Goal: Check status: Check status

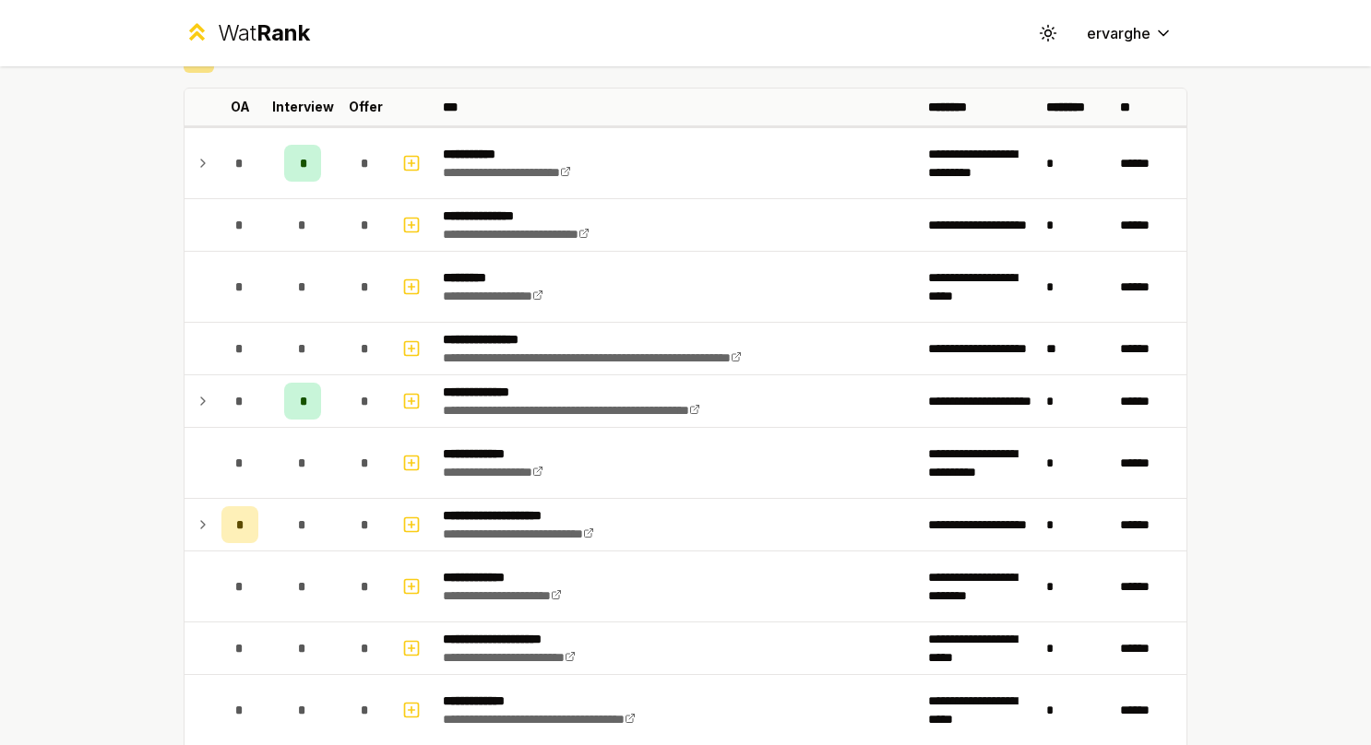
scroll to position [98, 0]
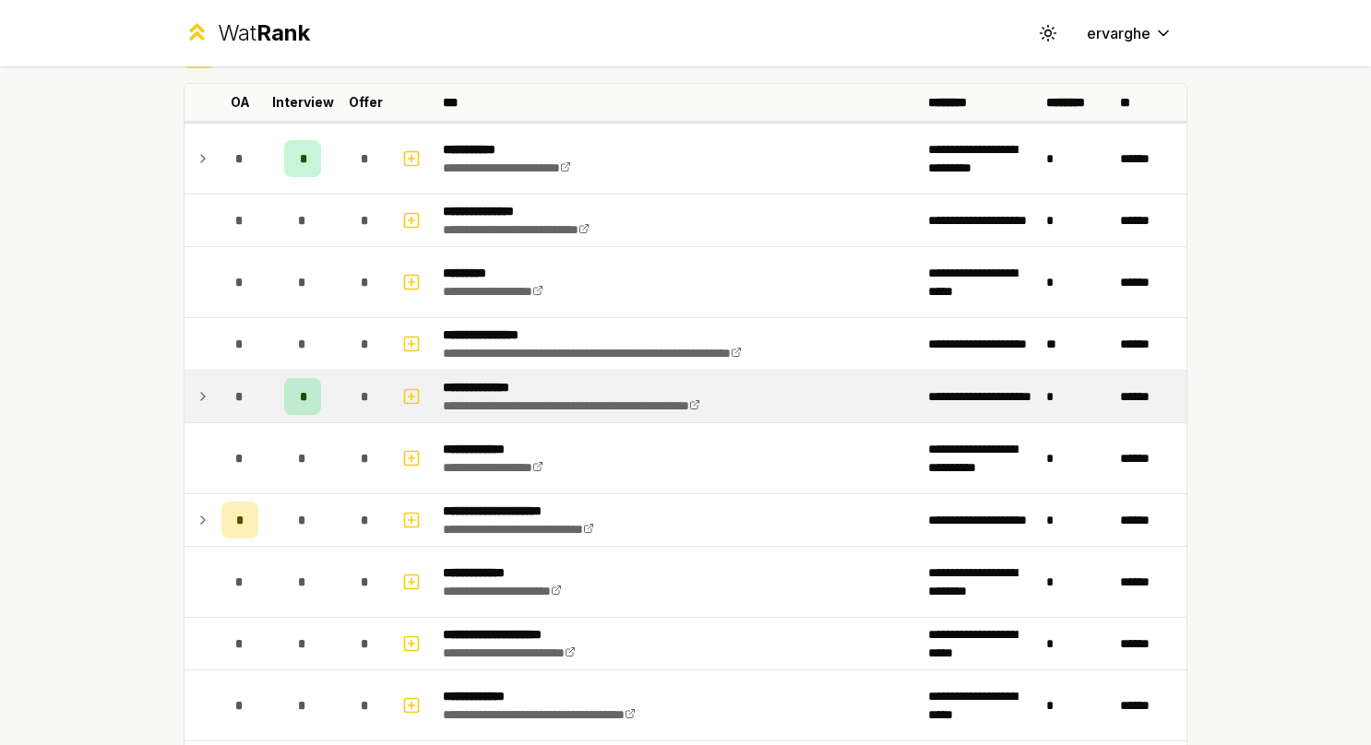
click at [221, 378] on div "*" at bounding box center [239, 396] width 37 height 37
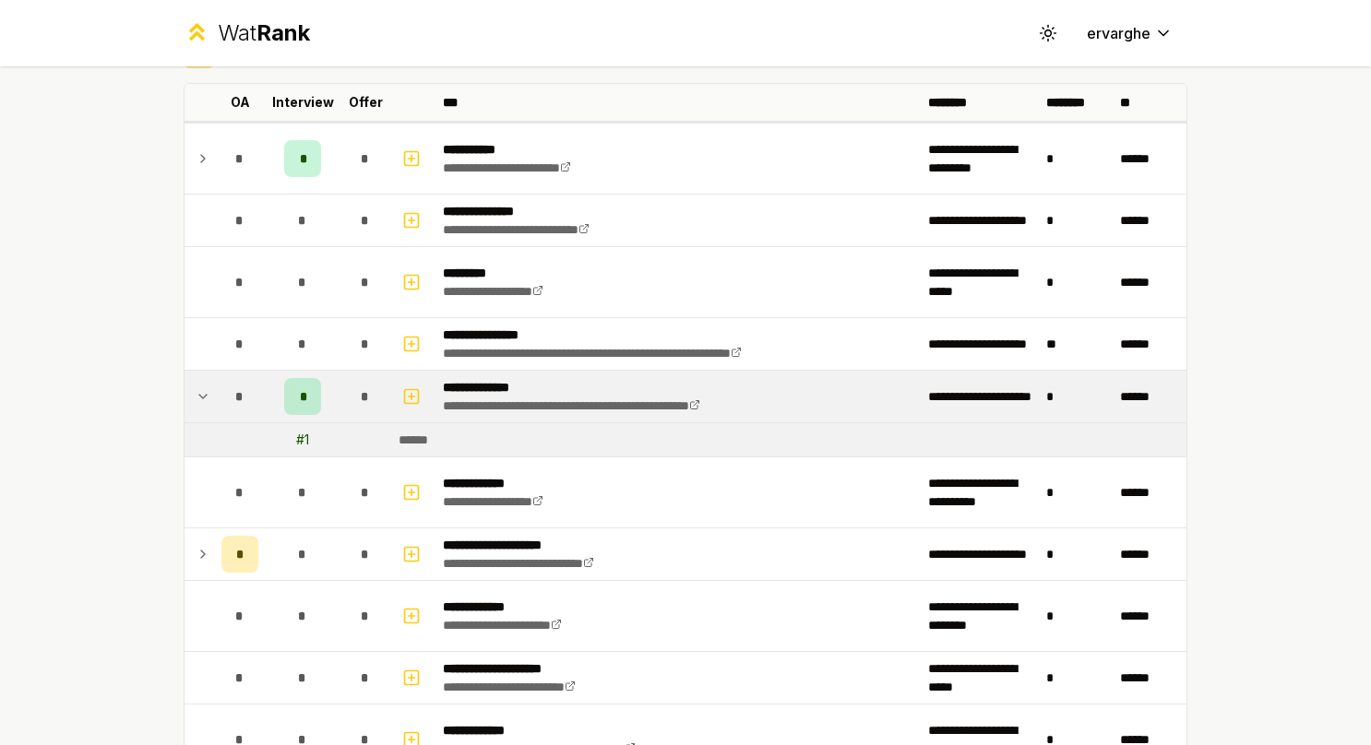
click at [221, 378] on div "*" at bounding box center [239, 396] width 37 height 37
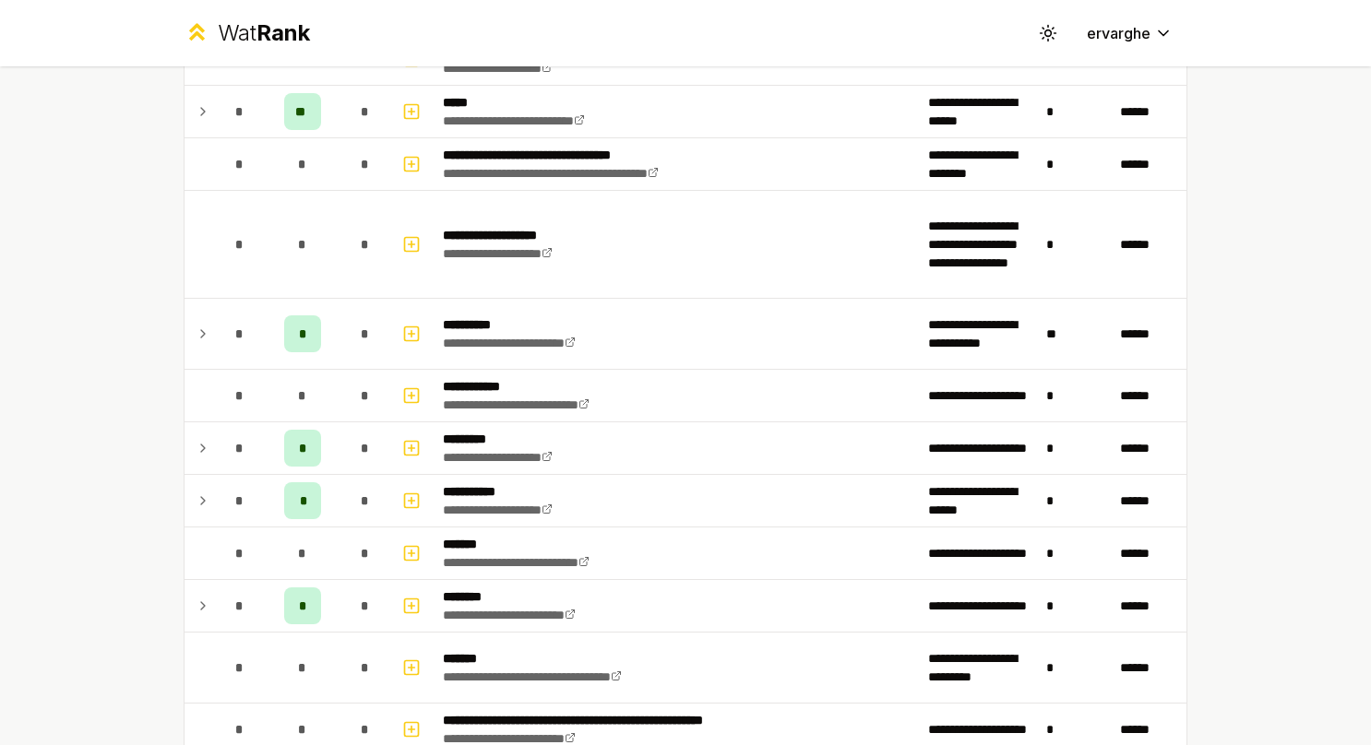
scroll to position [1399, 0]
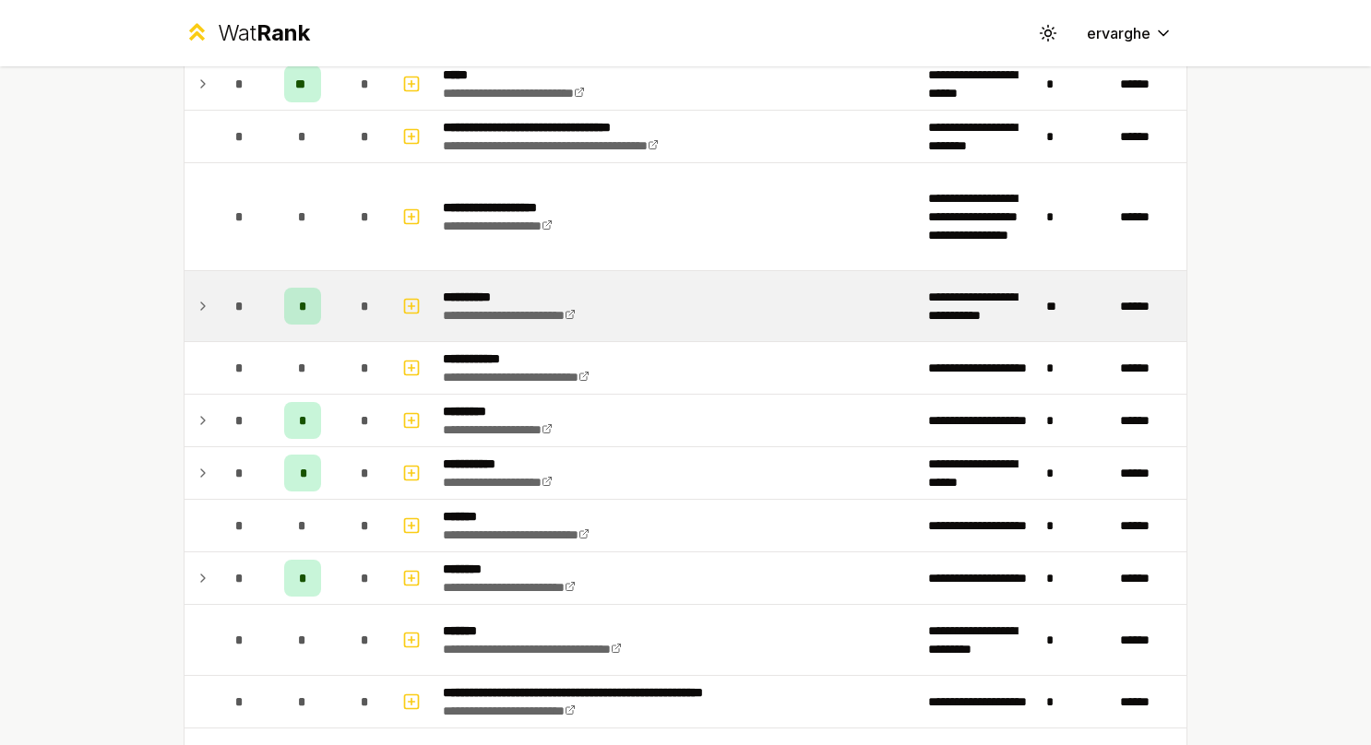
click at [235, 304] on span "*" at bounding box center [239, 306] width 8 height 18
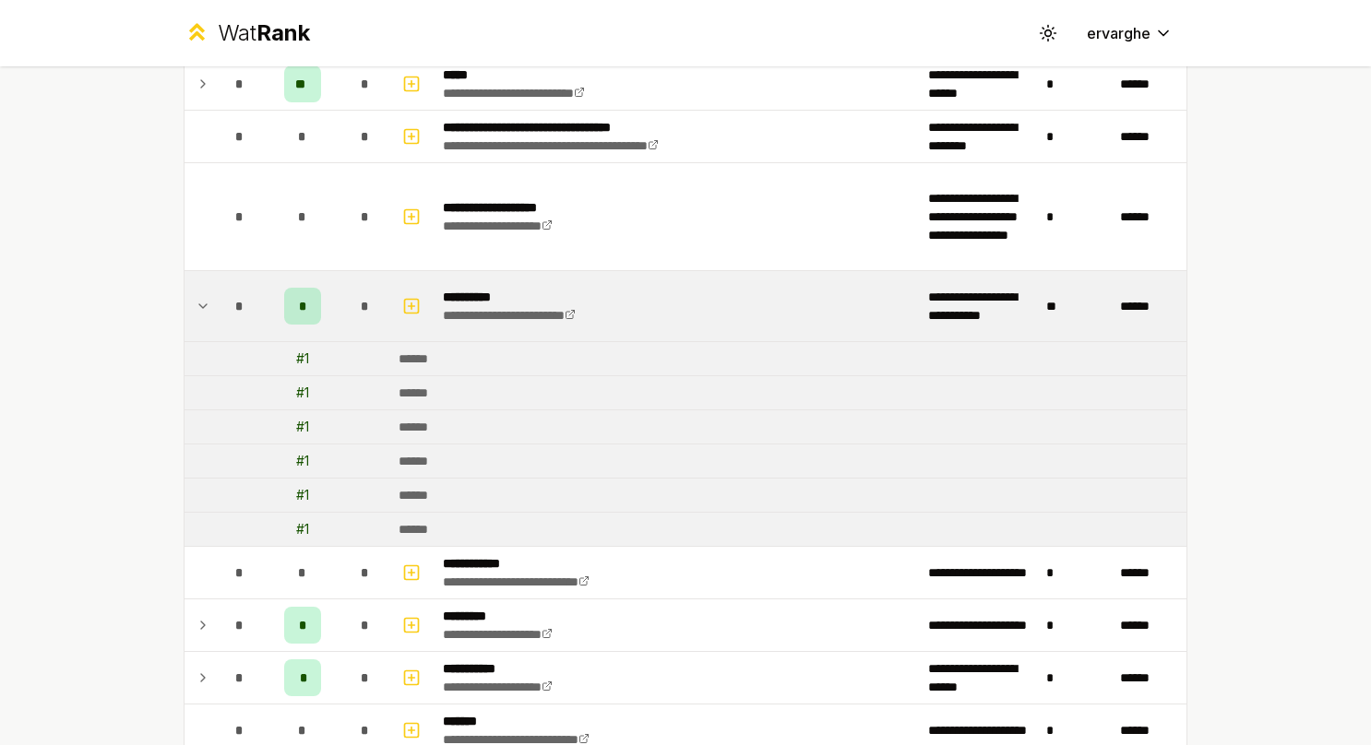
click at [235, 304] on span "*" at bounding box center [239, 306] width 8 height 18
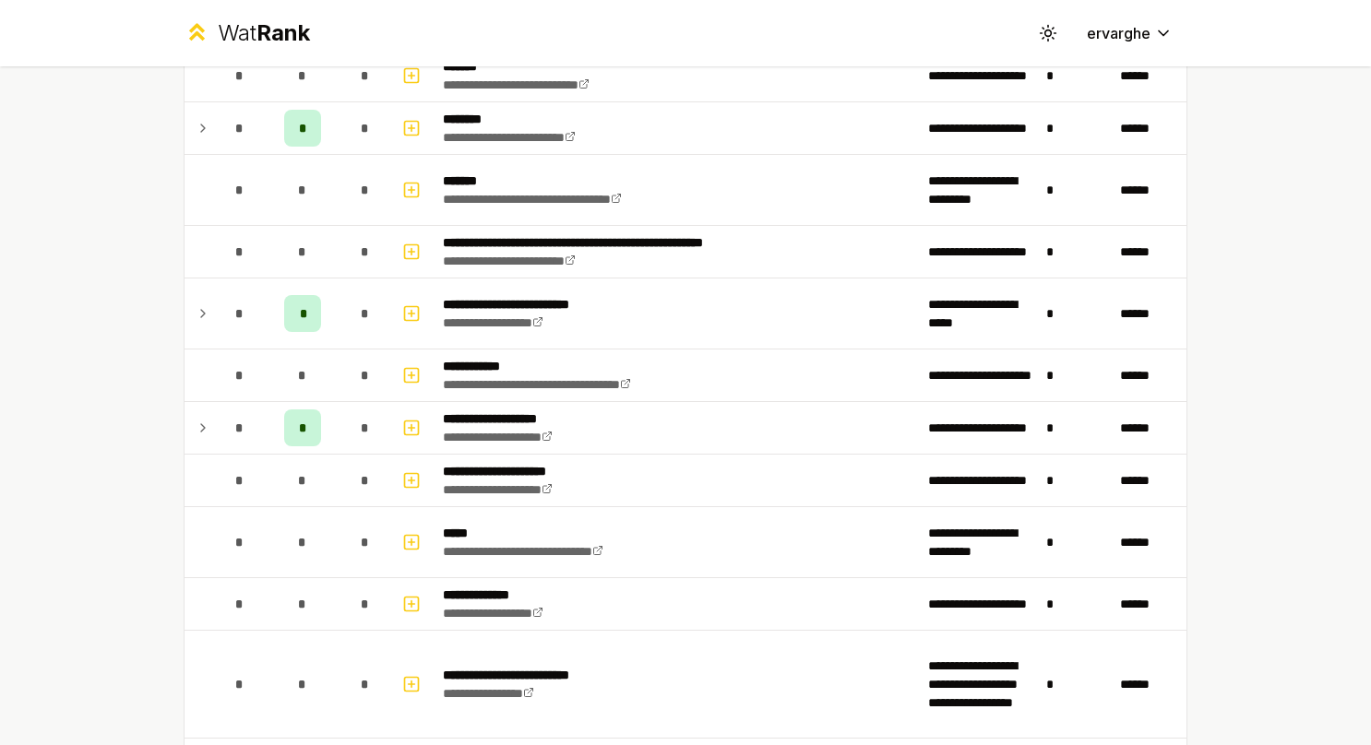
scroll to position [1851, 0]
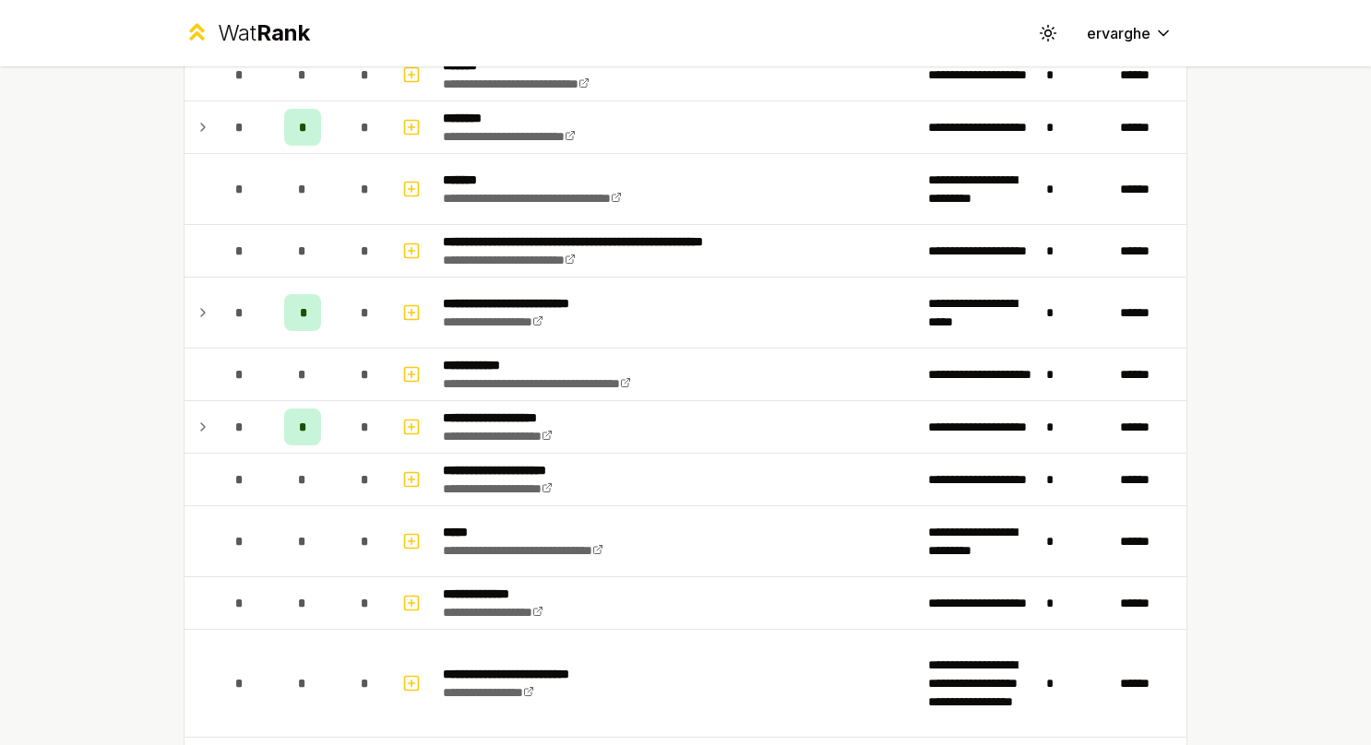
click at [175, 417] on div "**********" at bounding box center [685, 392] width 1063 height 4353
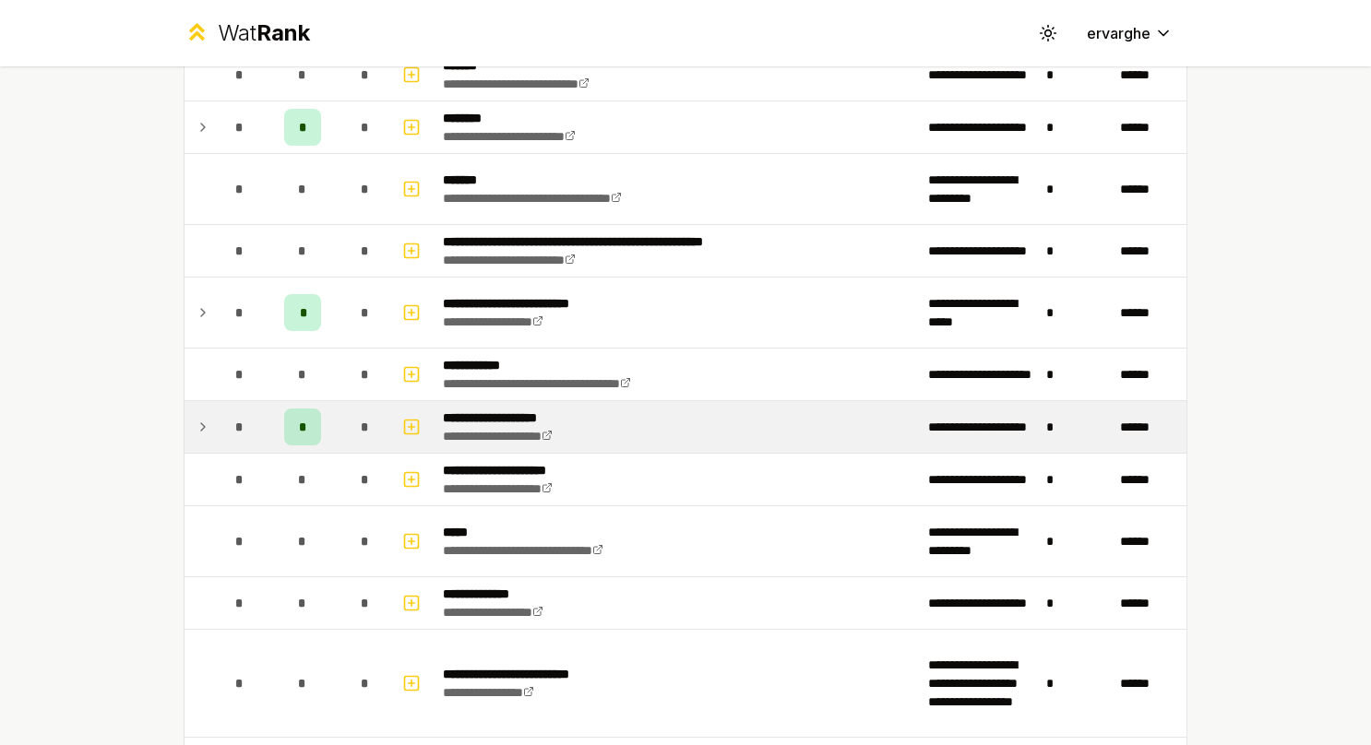
click at [235, 418] on span "*" at bounding box center [239, 427] width 8 height 18
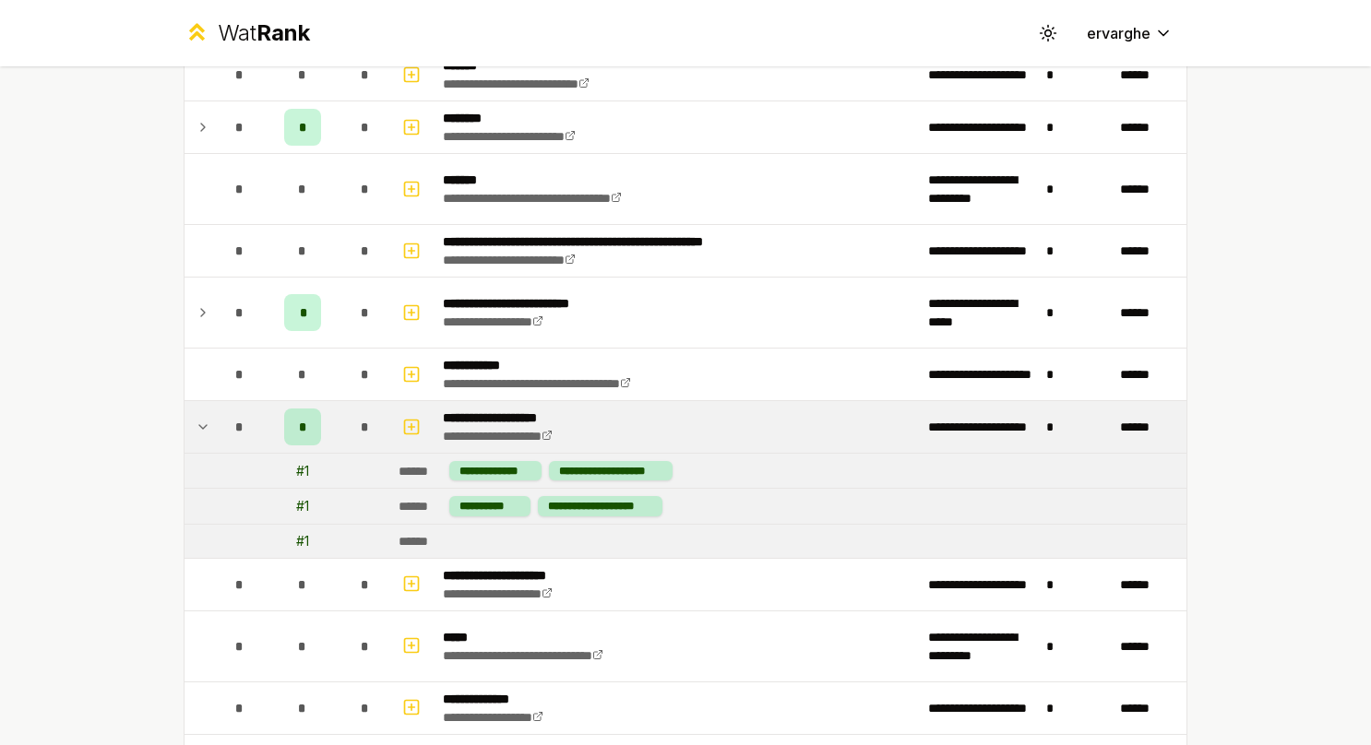
click at [235, 418] on span "*" at bounding box center [239, 427] width 8 height 18
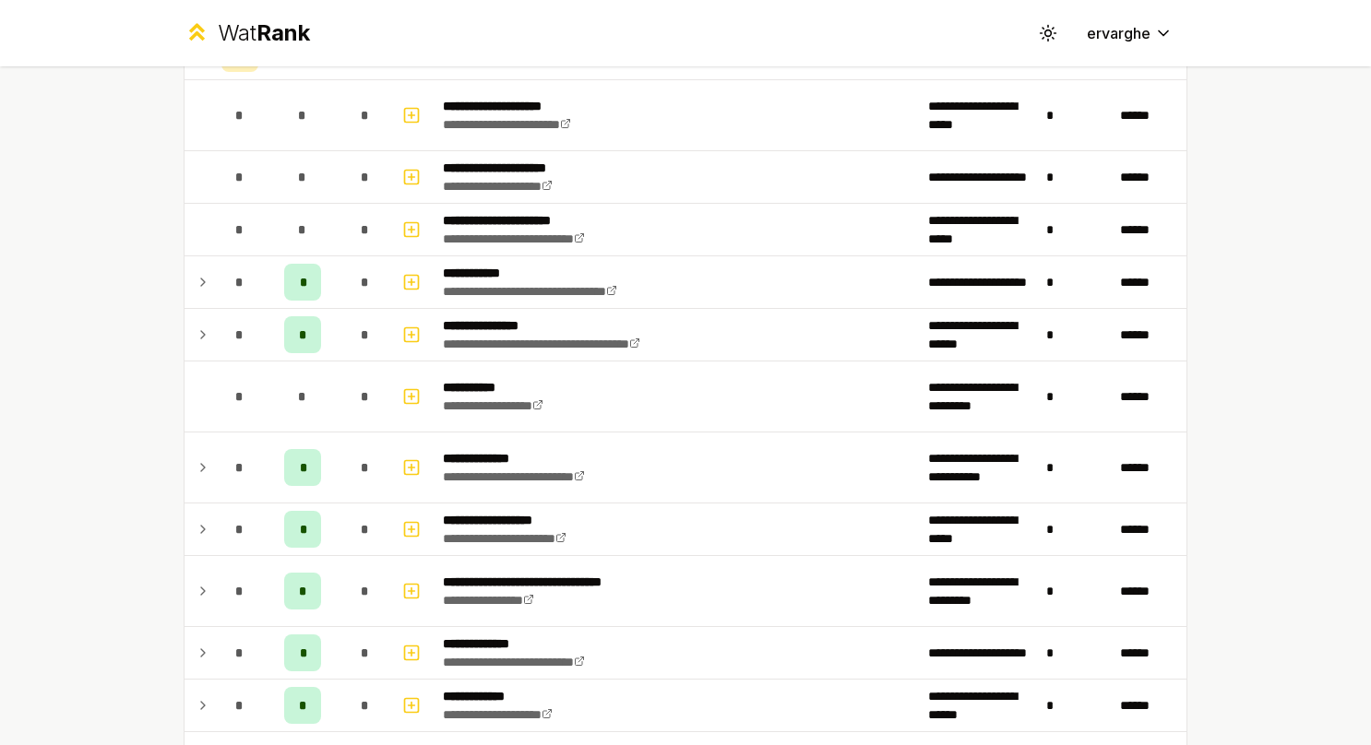
scroll to position [2616, 0]
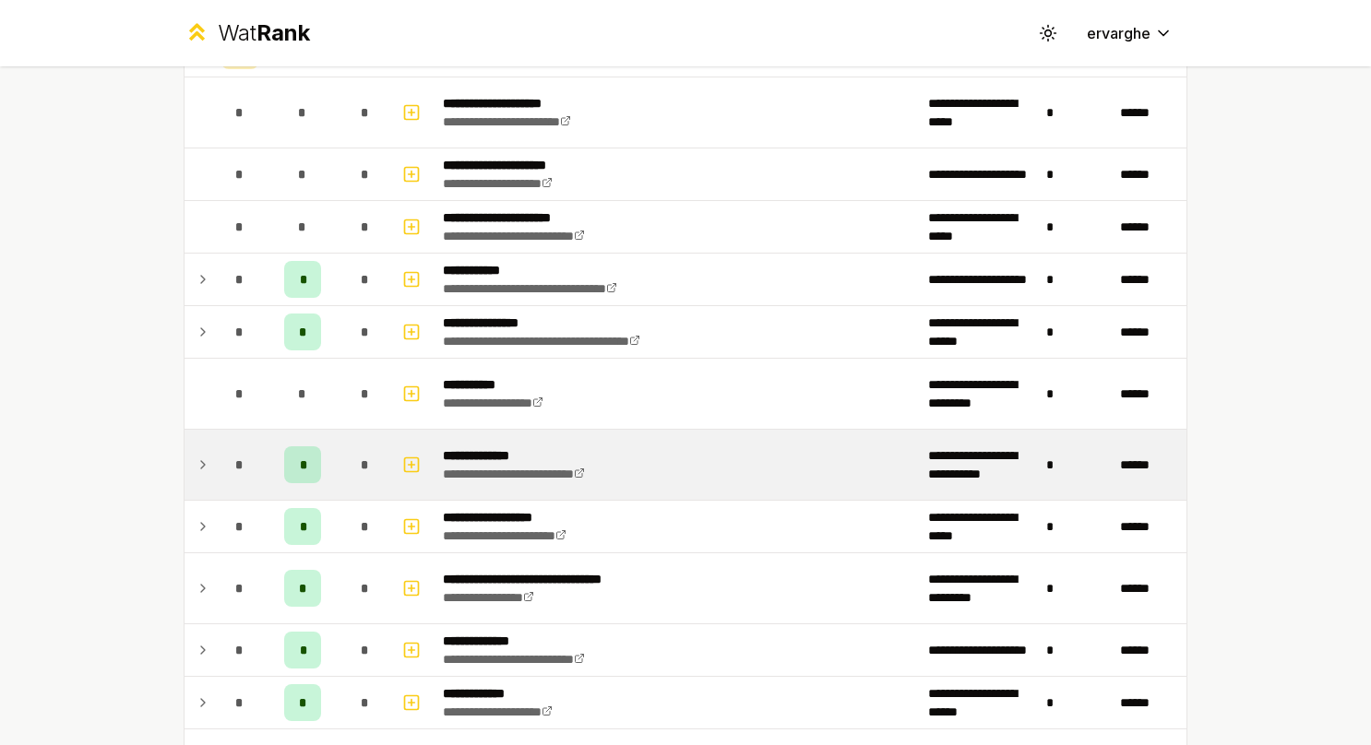
click at [221, 457] on div "*" at bounding box center [239, 464] width 37 height 37
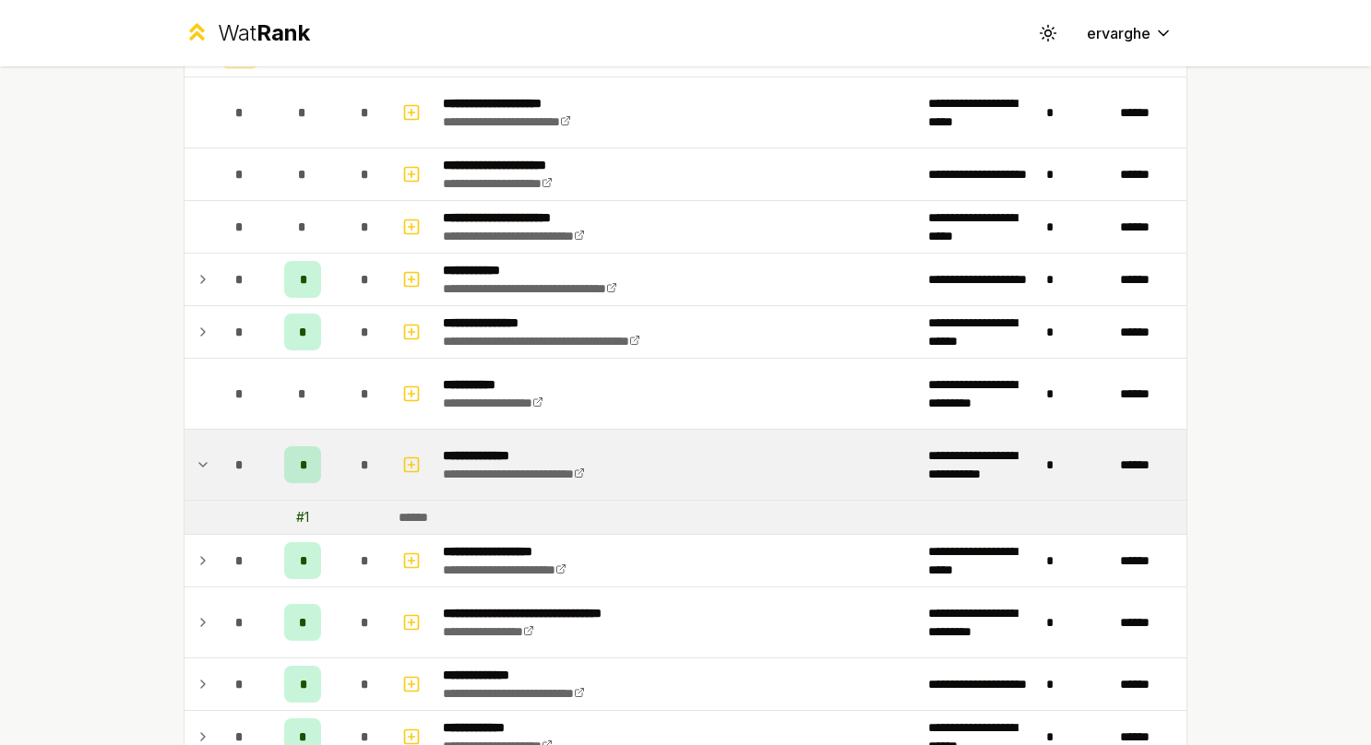
click at [221, 457] on div "*" at bounding box center [239, 464] width 37 height 37
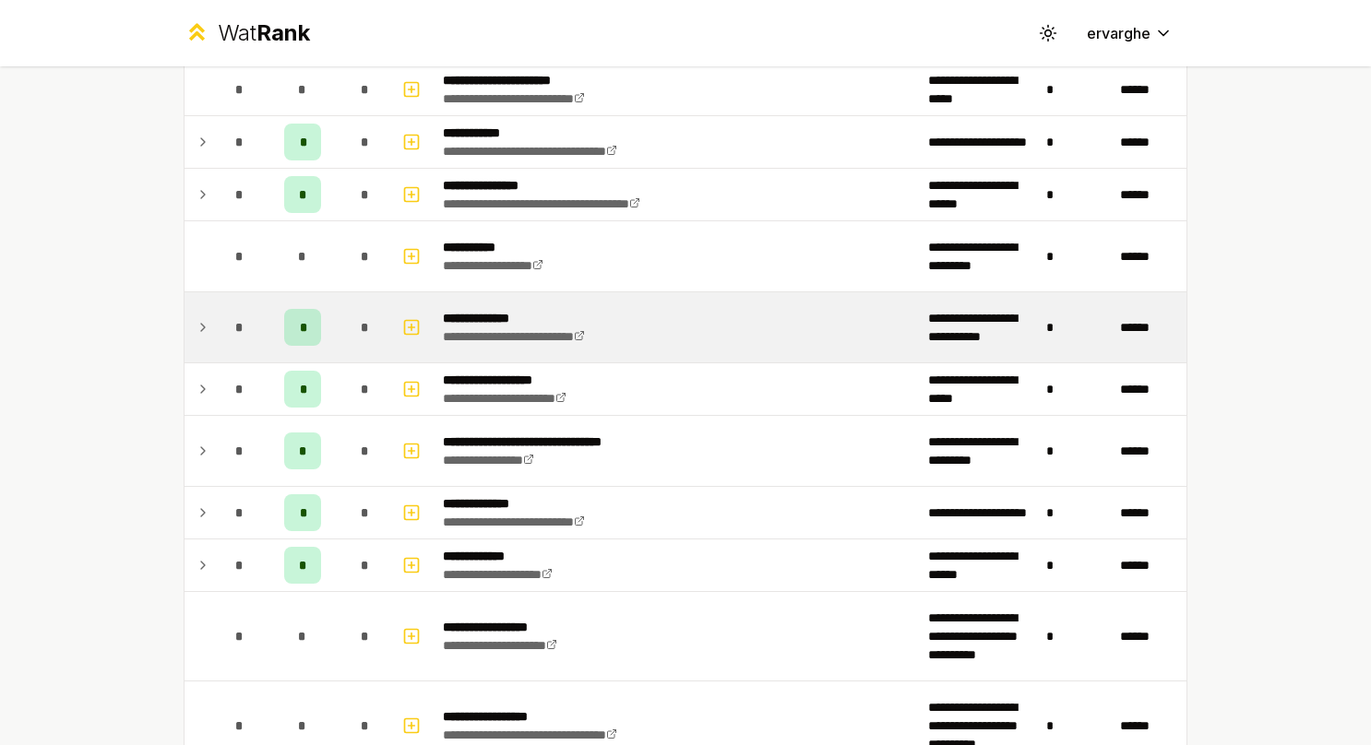
scroll to position [2755, 0]
click at [218, 457] on td "*" at bounding box center [240, 450] width 52 height 70
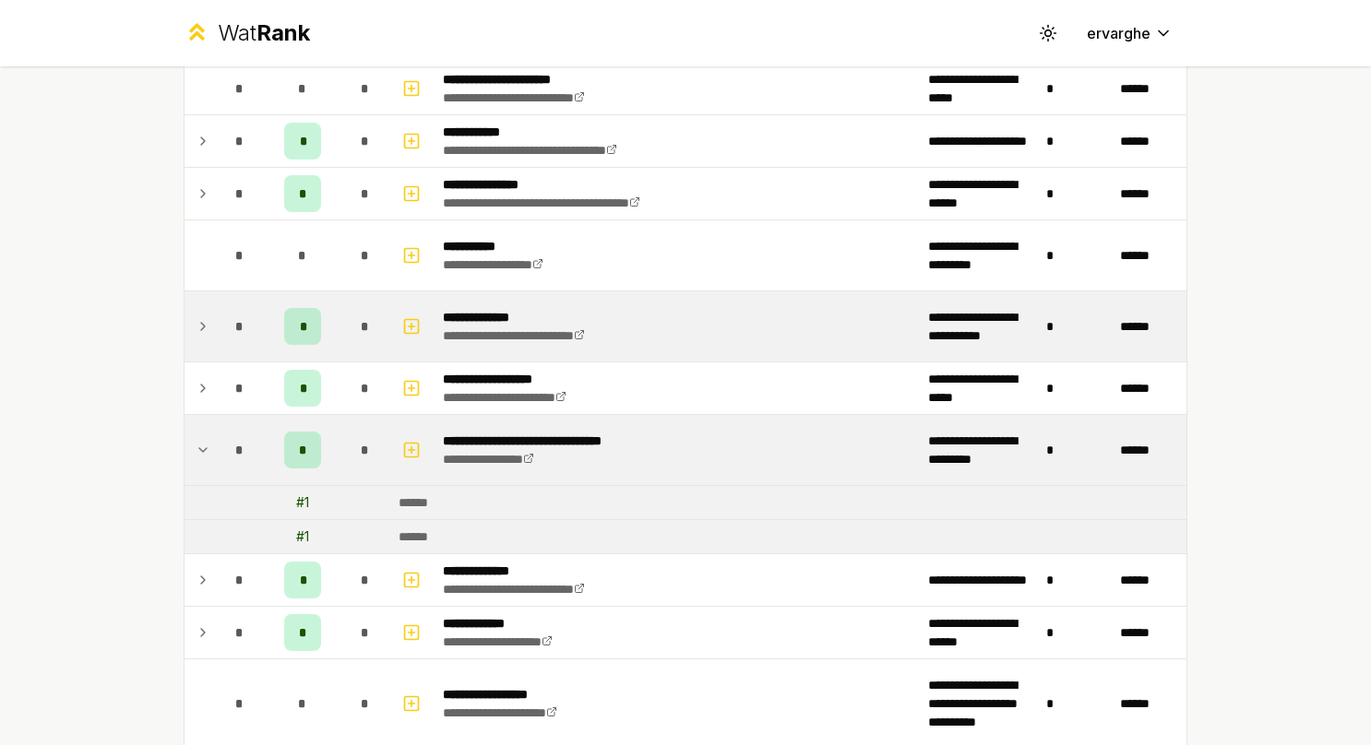
click at [218, 457] on td "*" at bounding box center [240, 450] width 52 height 70
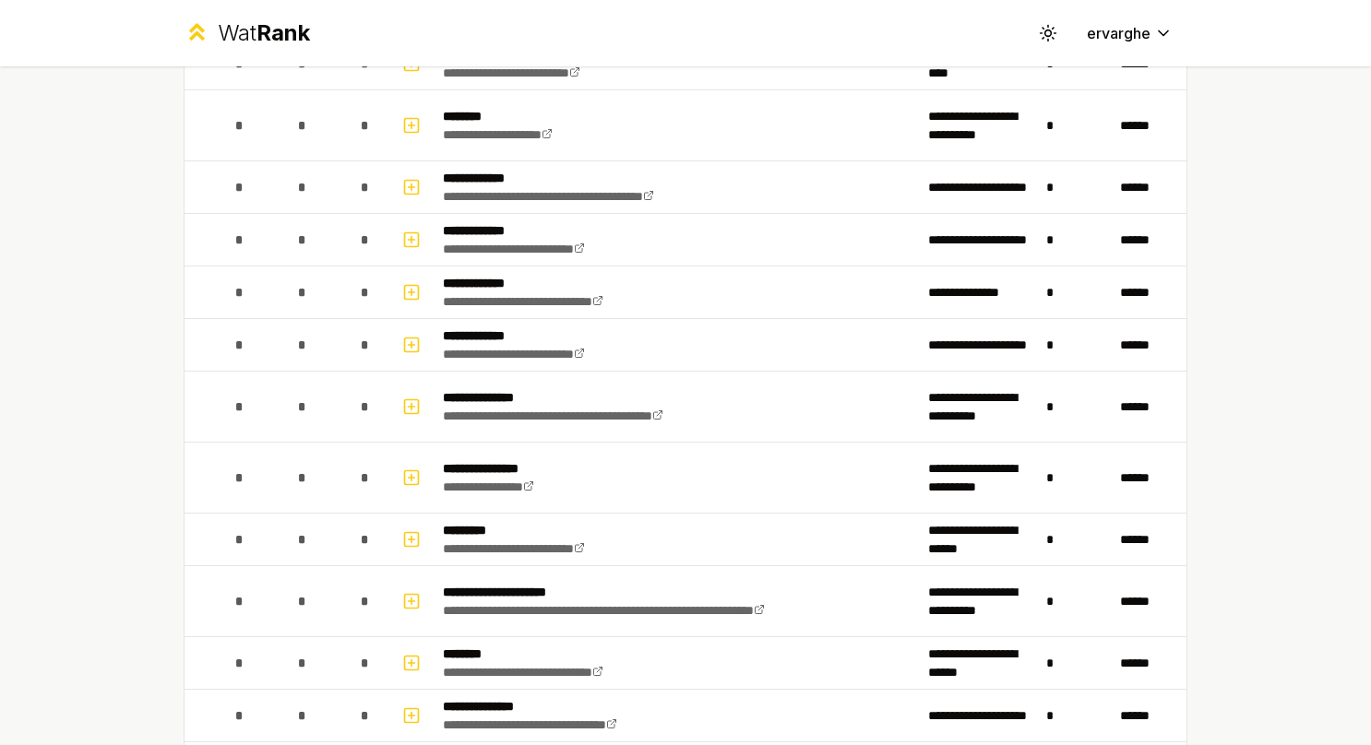
scroll to position [3701, 0]
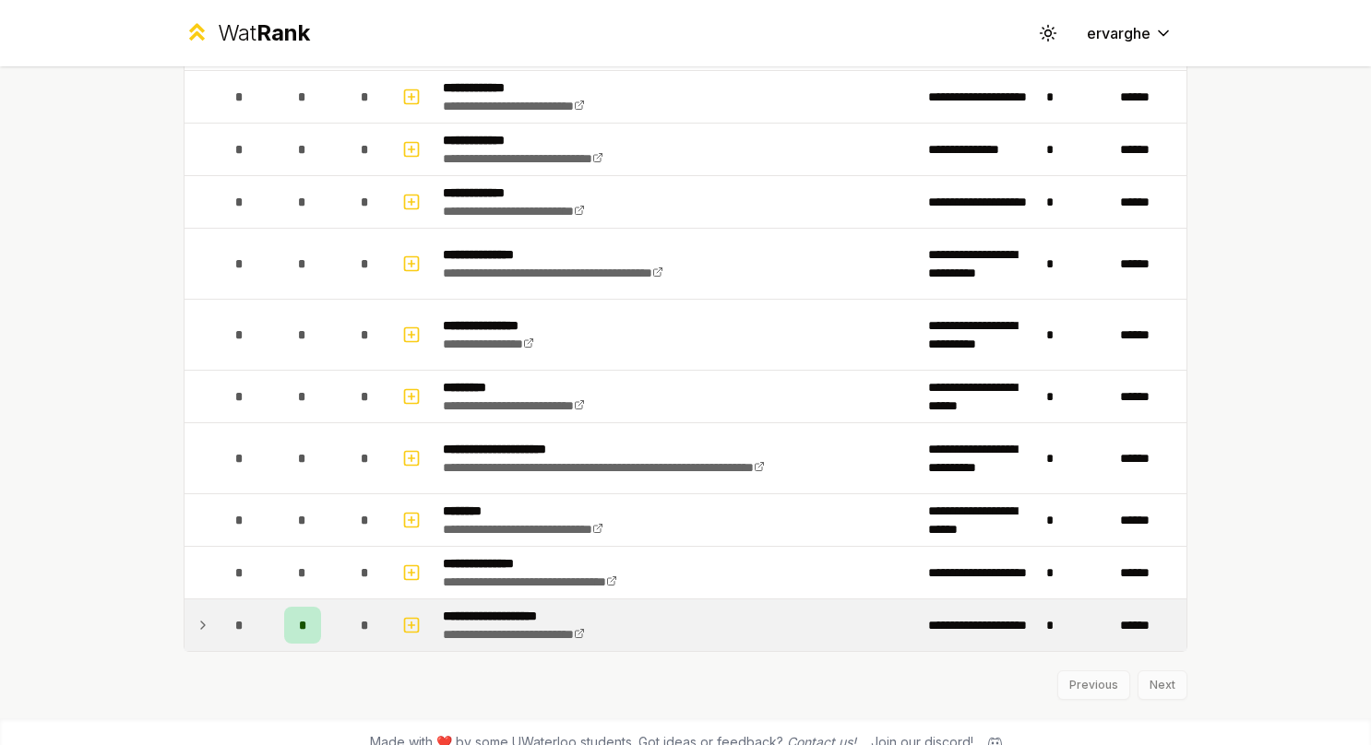
click at [236, 616] on span "*" at bounding box center [239, 625] width 8 height 18
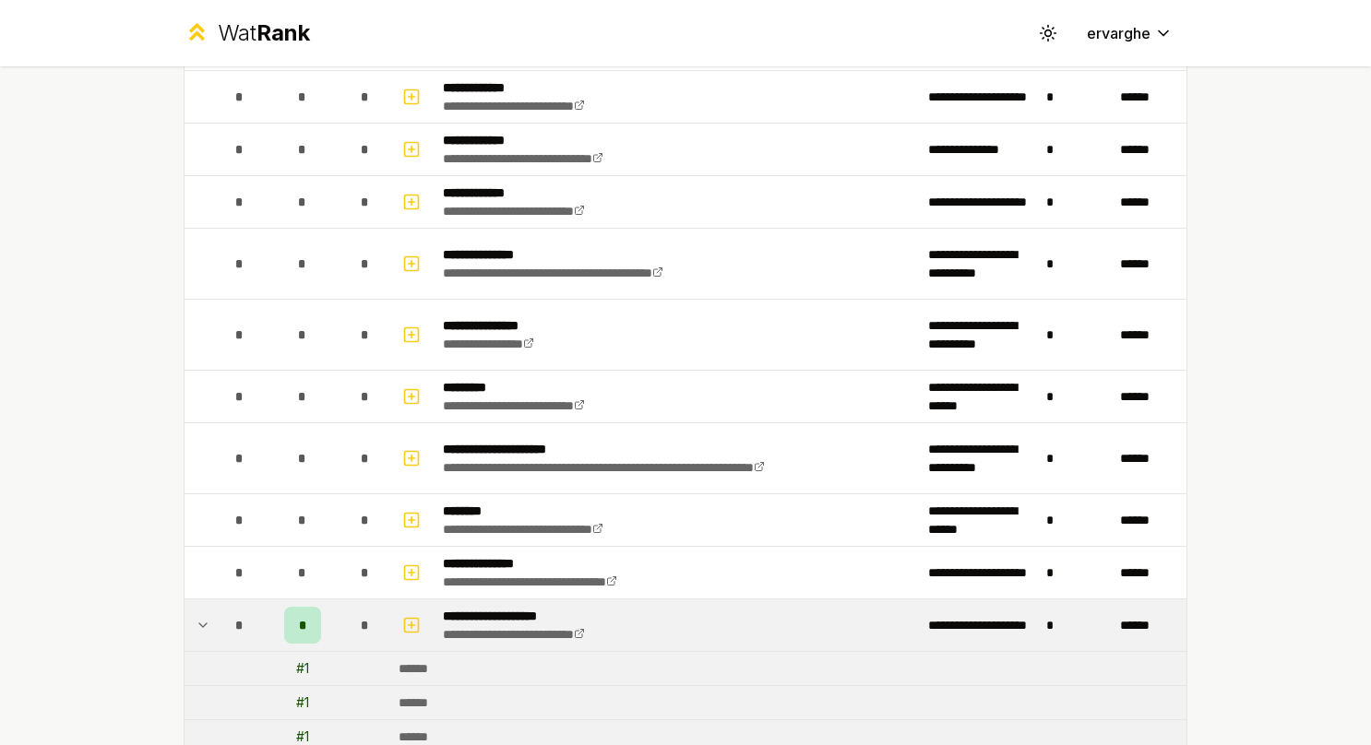
click at [236, 616] on span "*" at bounding box center [239, 625] width 8 height 18
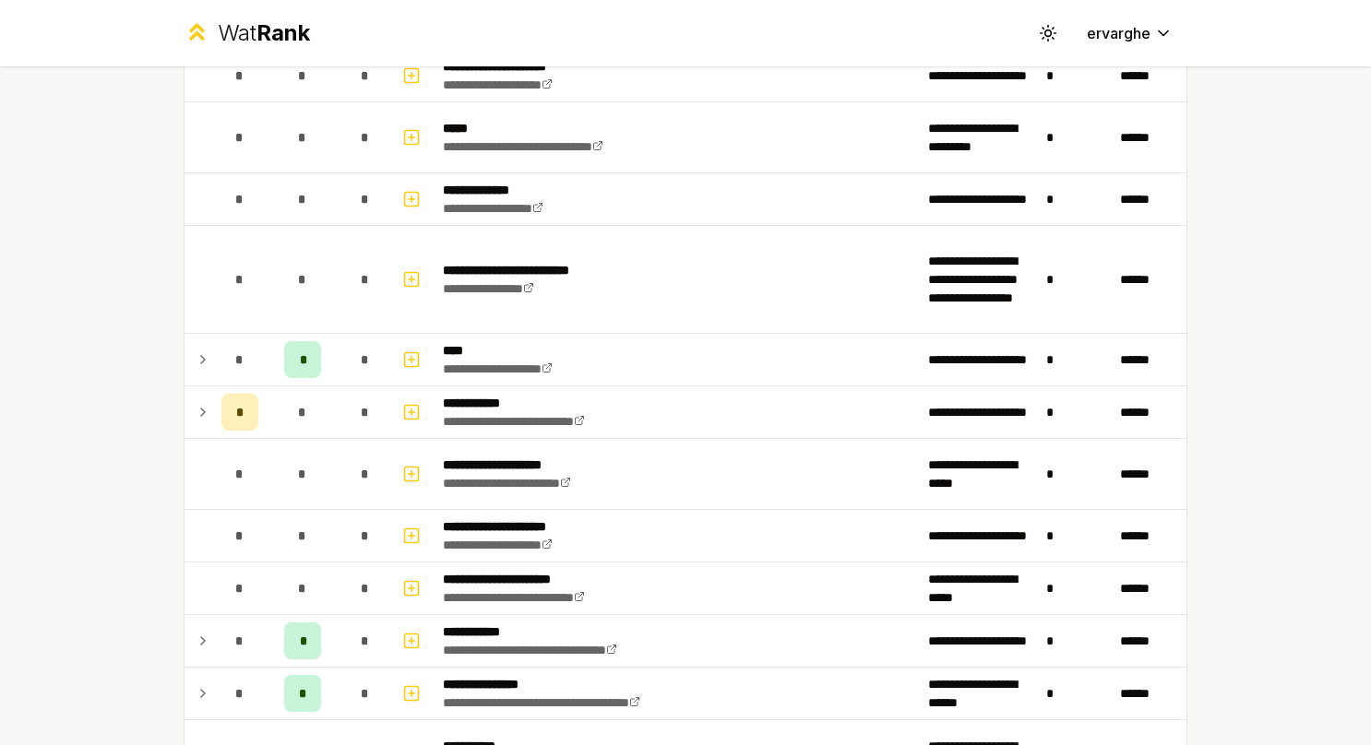
scroll to position [2172, 0]
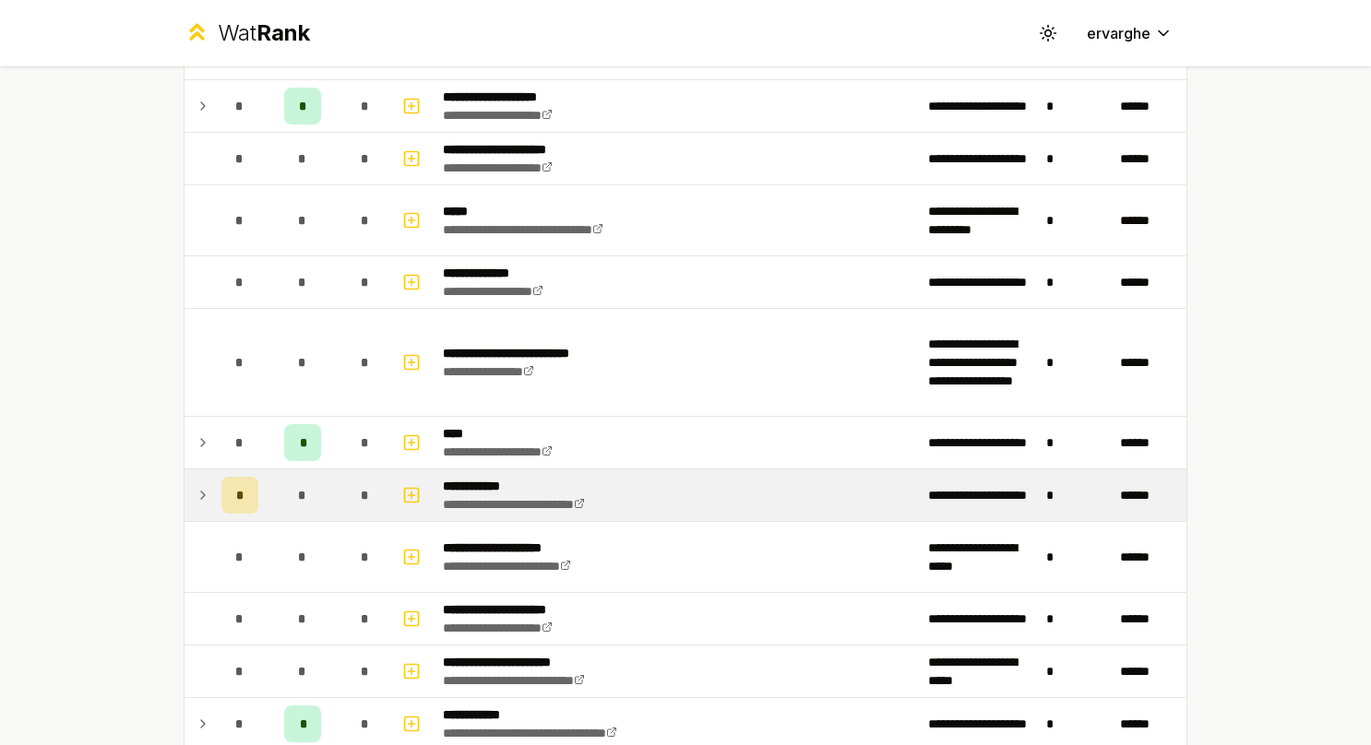
click at [214, 496] on td "*" at bounding box center [240, 496] width 52 height 52
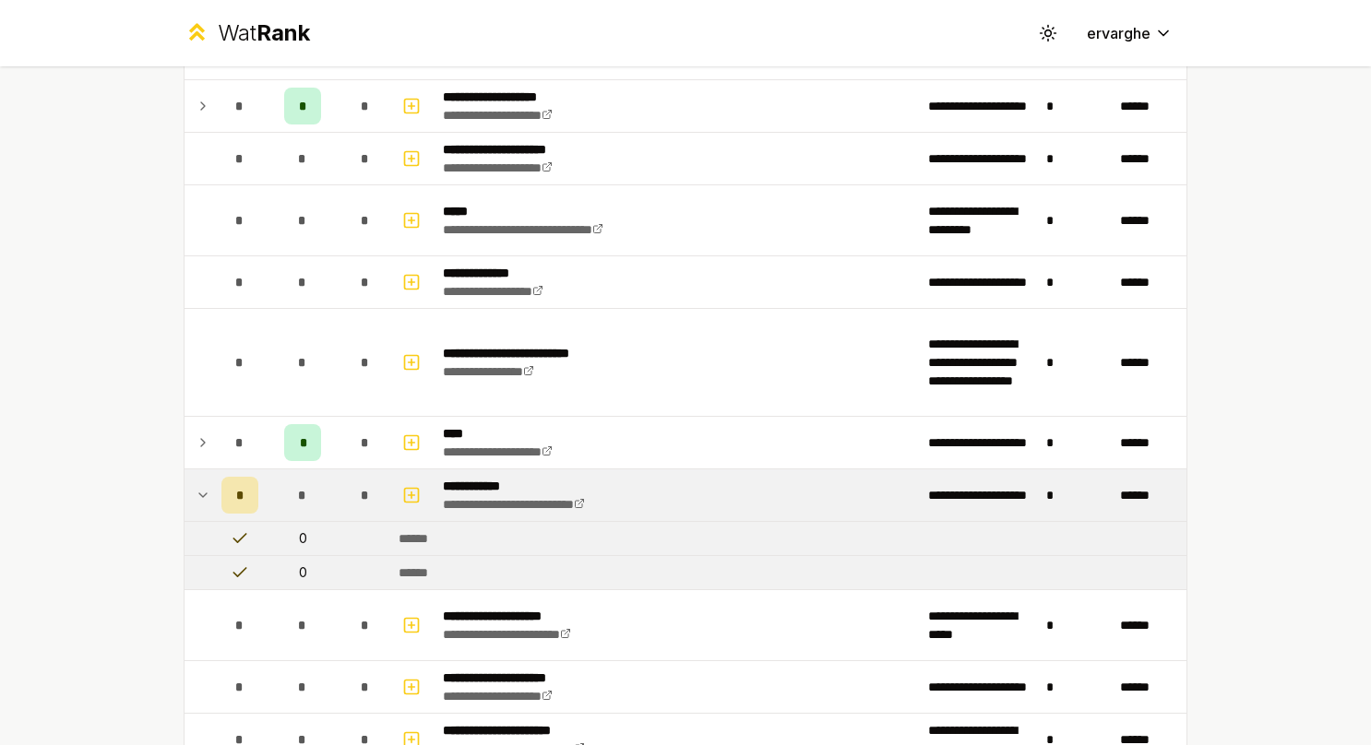
click at [214, 496] on td "*" at bounding box center [240, 496] width 52 height 52
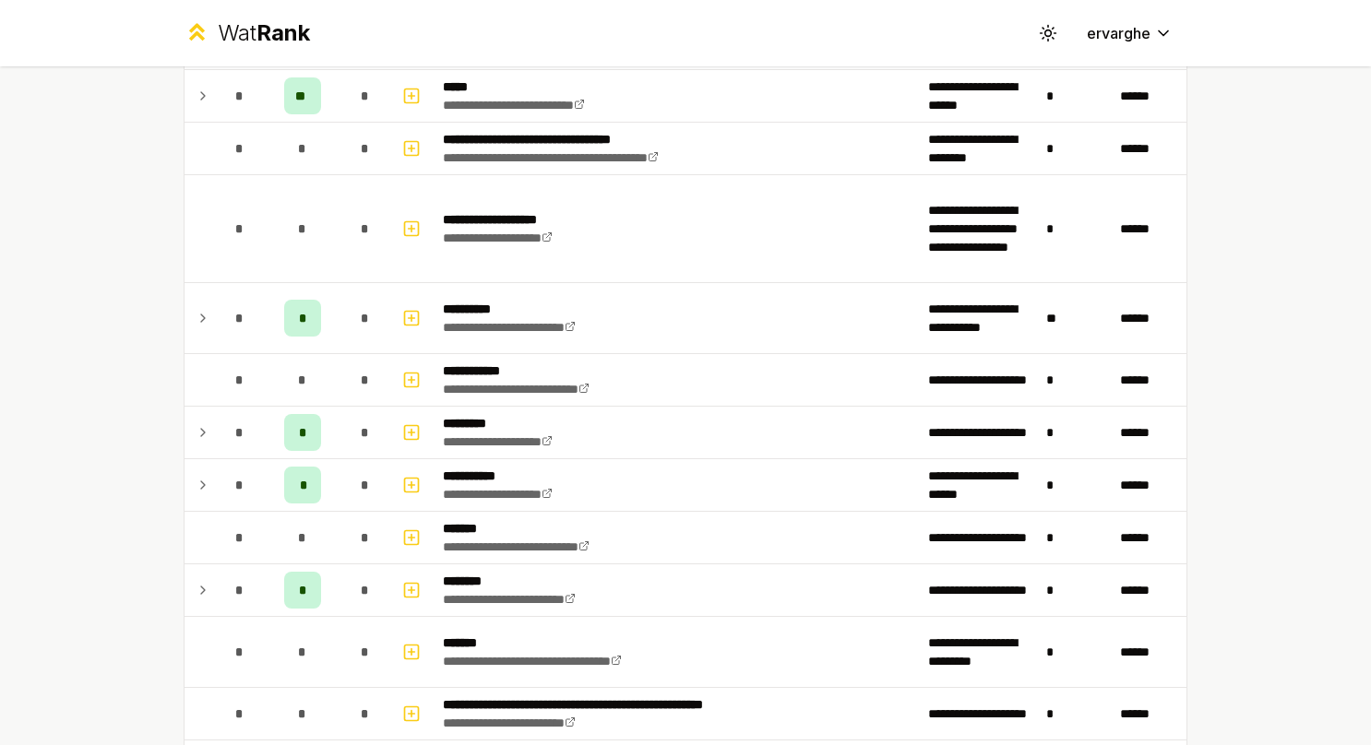
scroll to position [1385, 0]
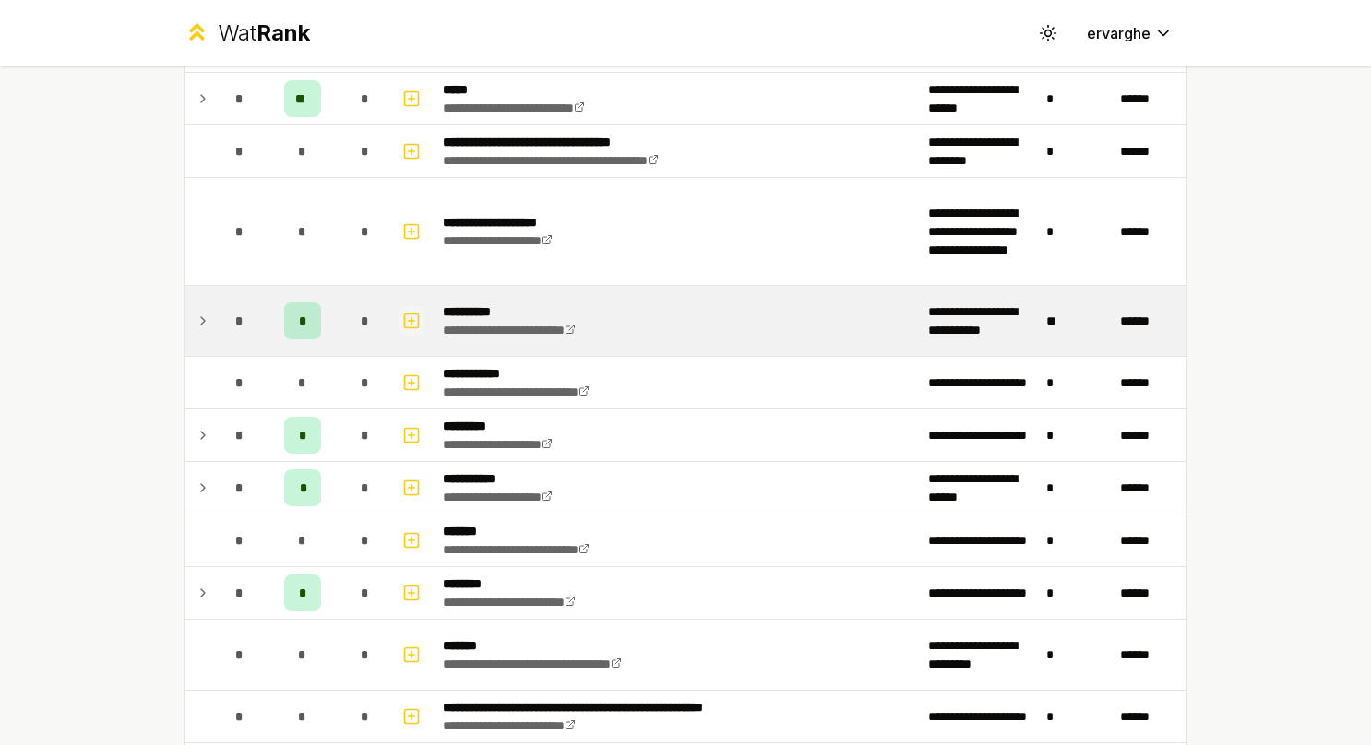
click at [405, 318] on rect "button" at bounding box center [412, 321] width 14 height 14
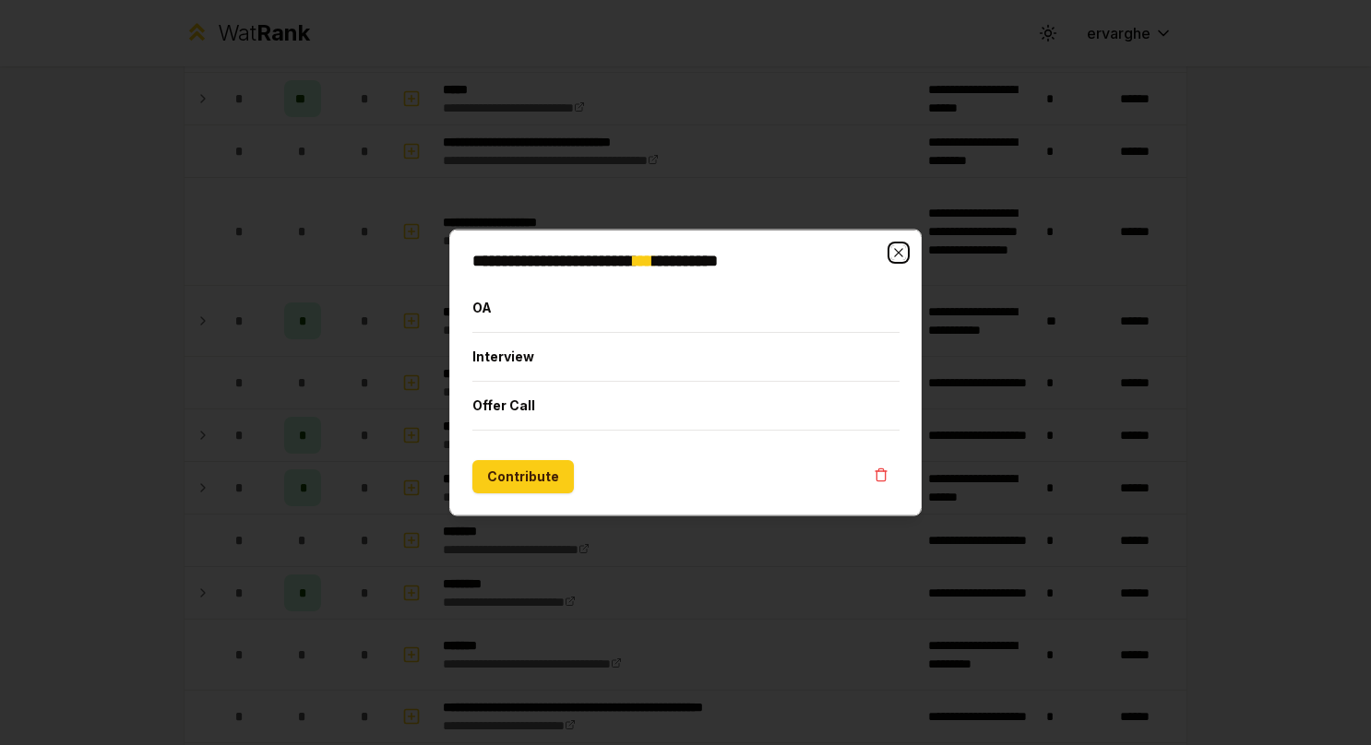
click at [892, 246] on icon "button" at bounding box center [898, 252] width 15 height 15
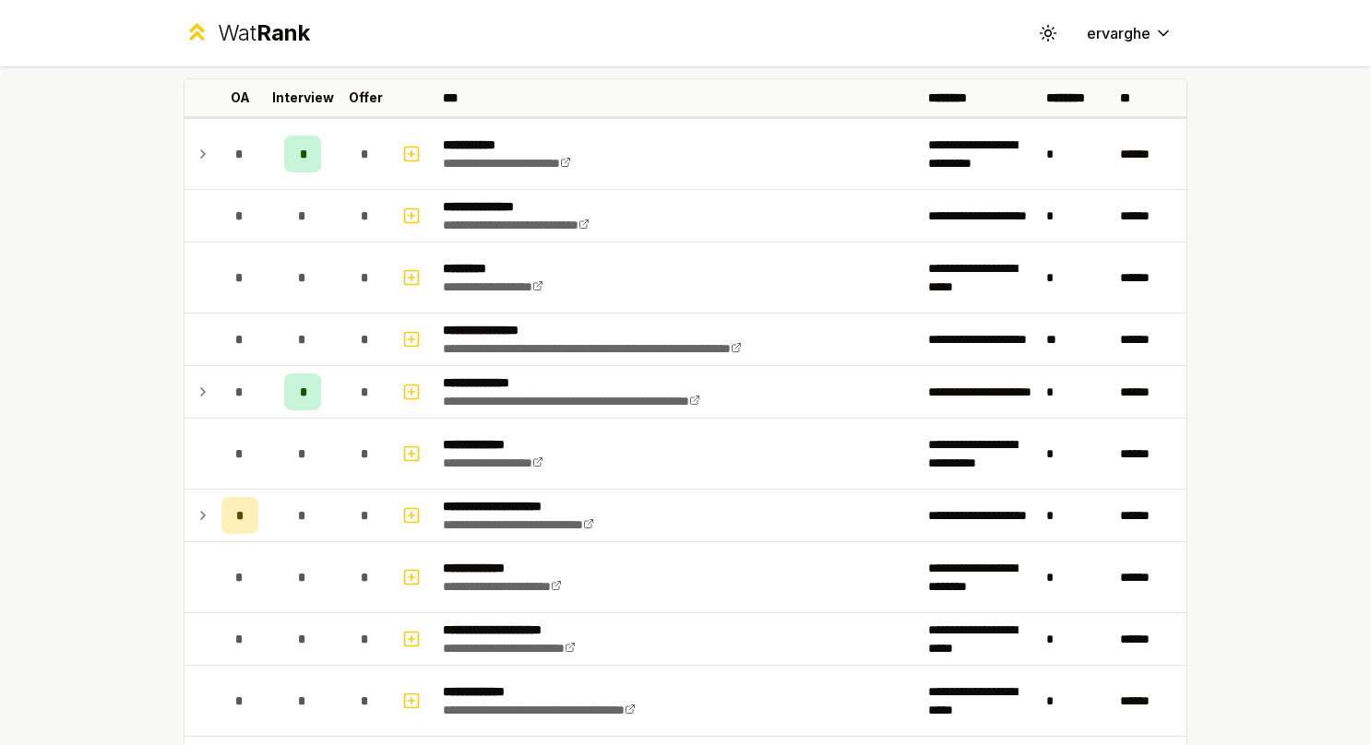
scroll to position [84, 0]
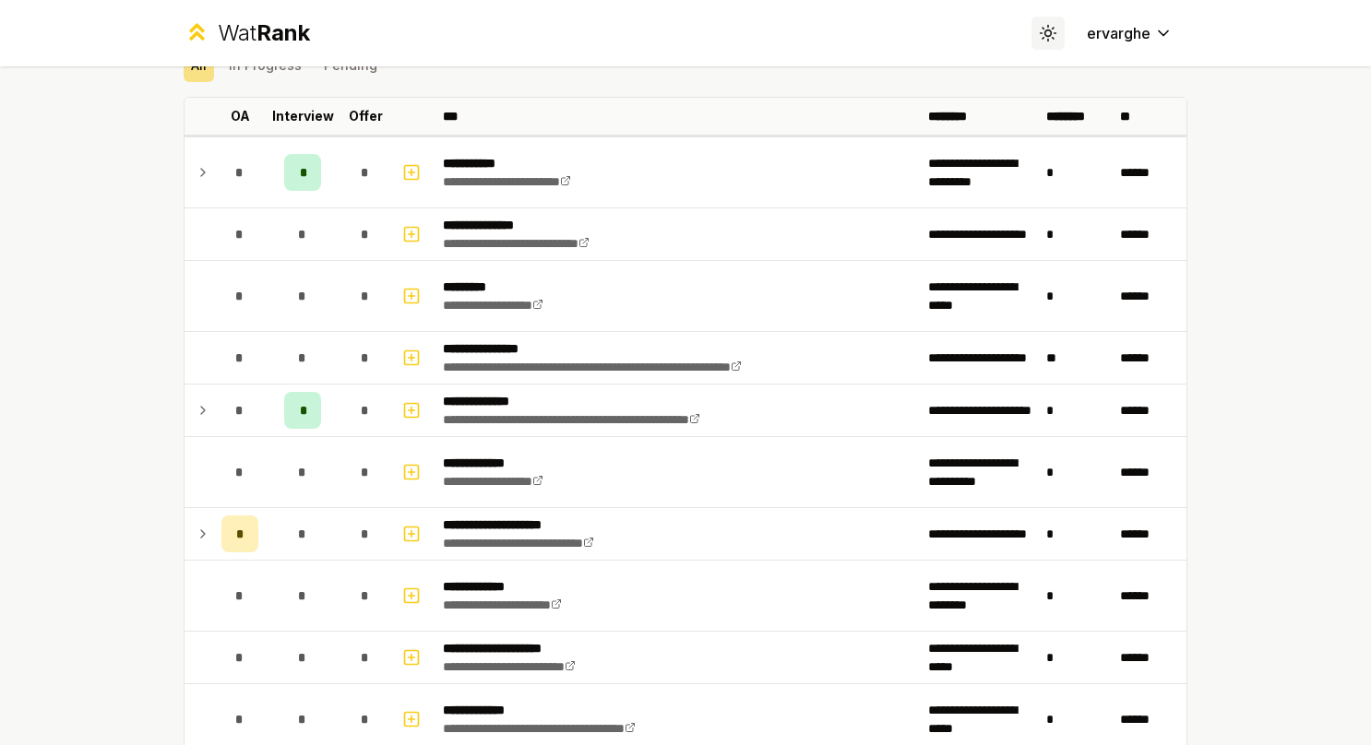
drag, startPoint x: 1063, startPoint y: 37, endPoint x: 1053, endPoint y: 33, distance: 9.9
click at [1053, 33] on div "Toggle theme ervarghe" at bounding box center [1109, 33] width 156 height 33
click at [1053, 33] on button "Toggle theme" at bounding box center [1047, 33] width 33 height 33
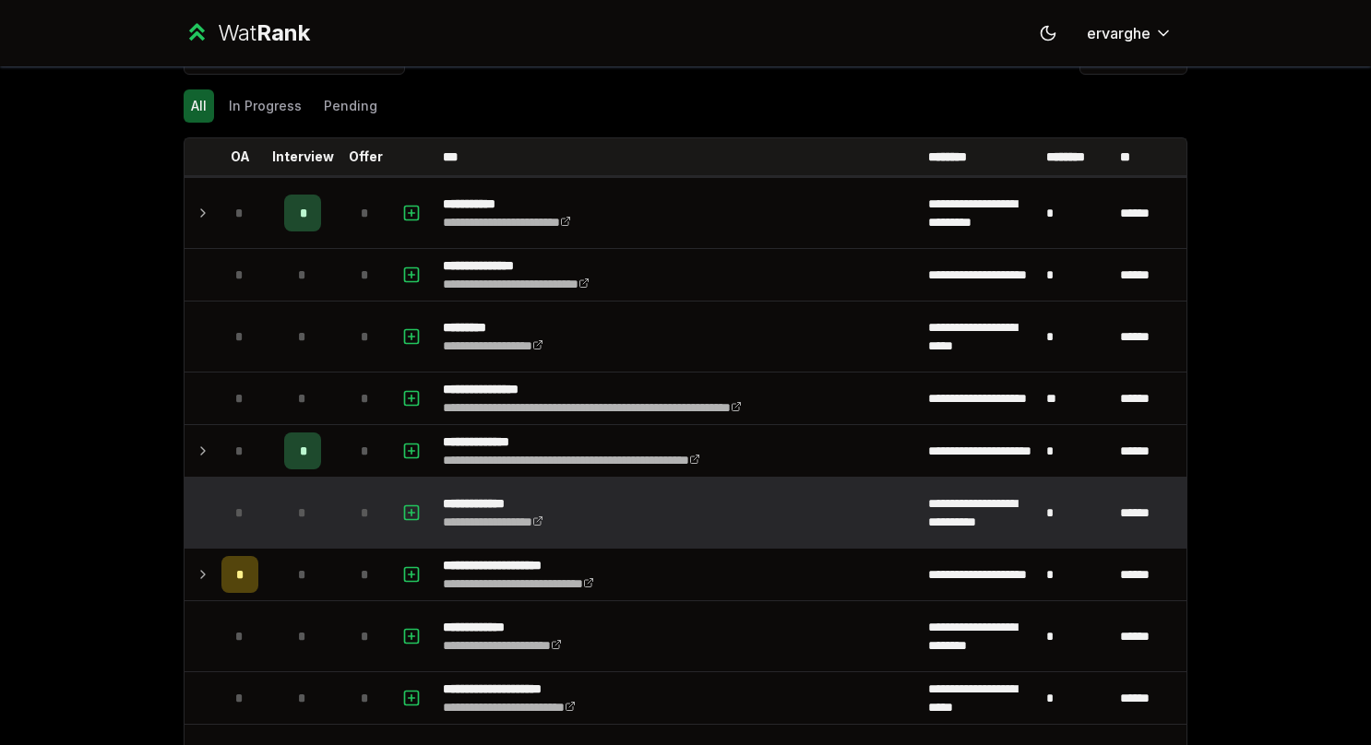
scroll to position [0, 0]
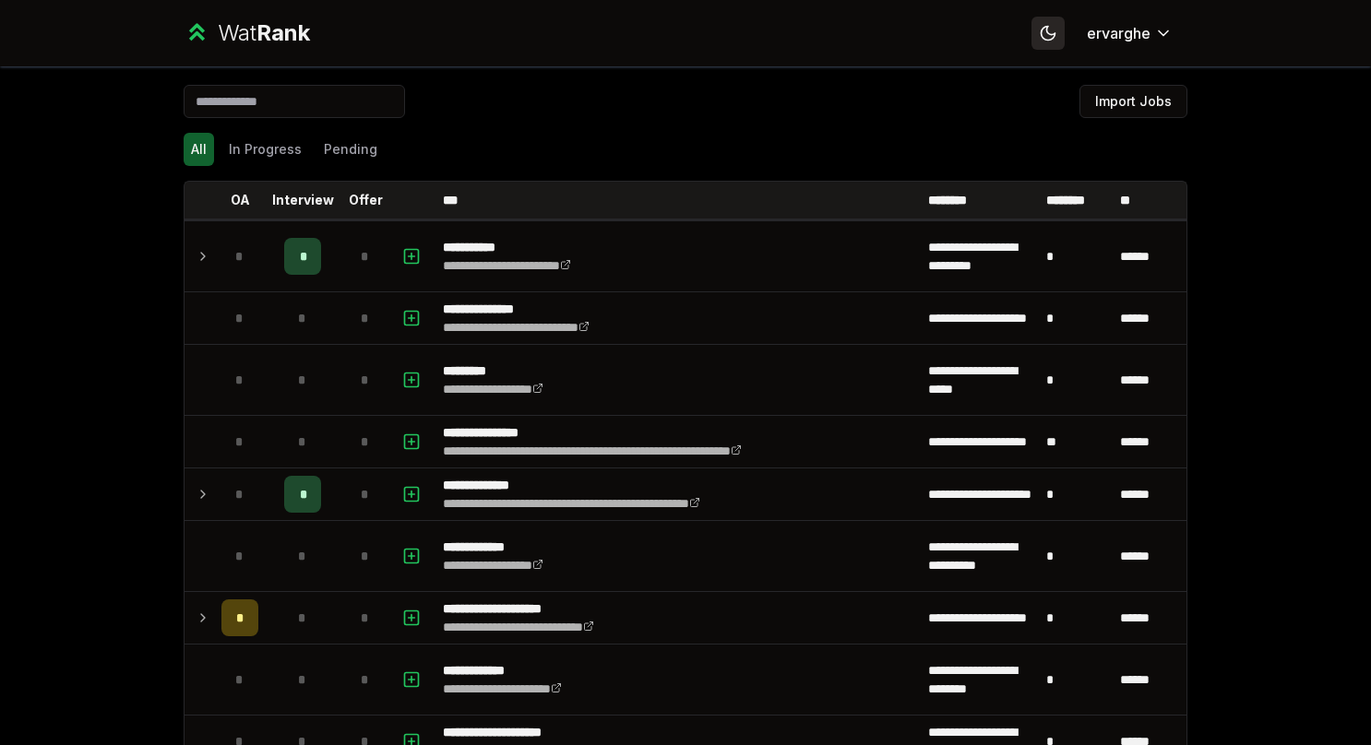
click at [1040, 44] on button "Toggle theme" at bounding box center [1047, 33] width 33 height 33
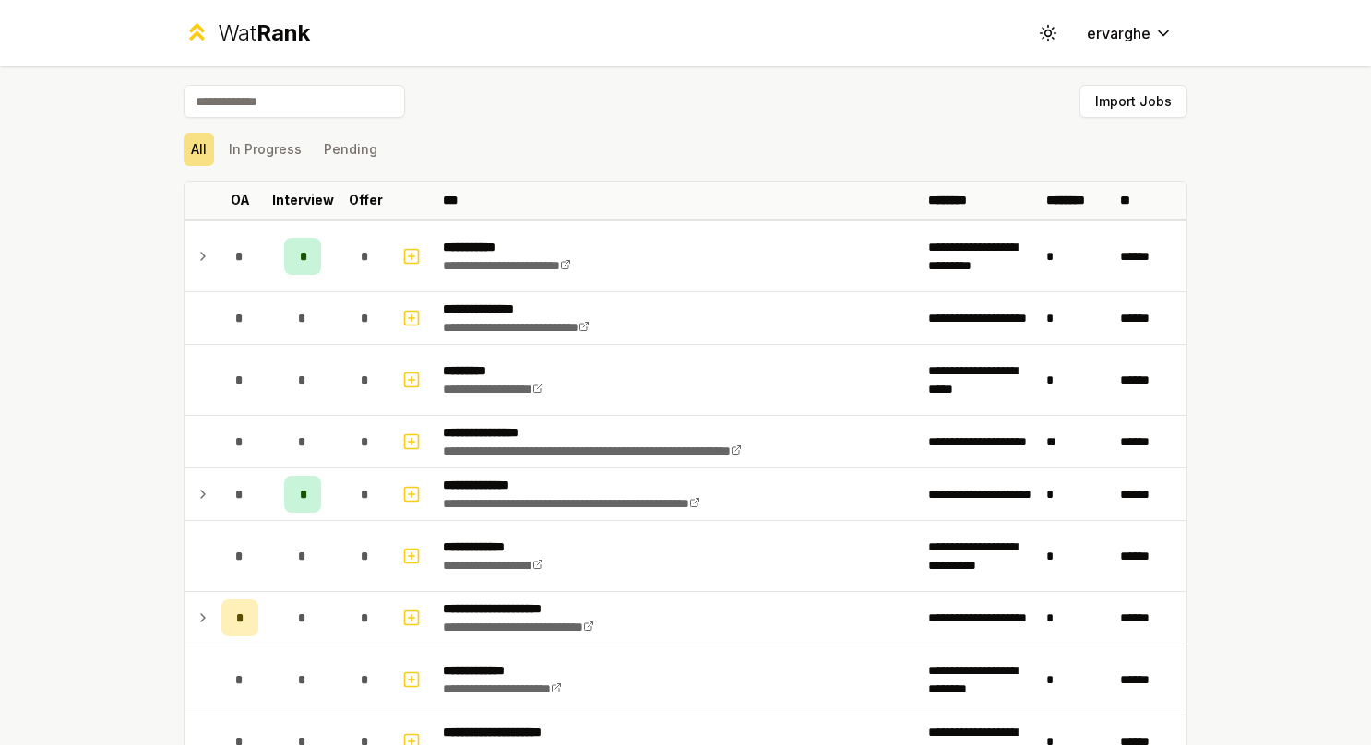
click at [299, 103] on input at bounding box center [294, 101] width 221 height 33
click at [278, 138] on button "In Progress" at bounding box center [265, 149] width 88 height 33
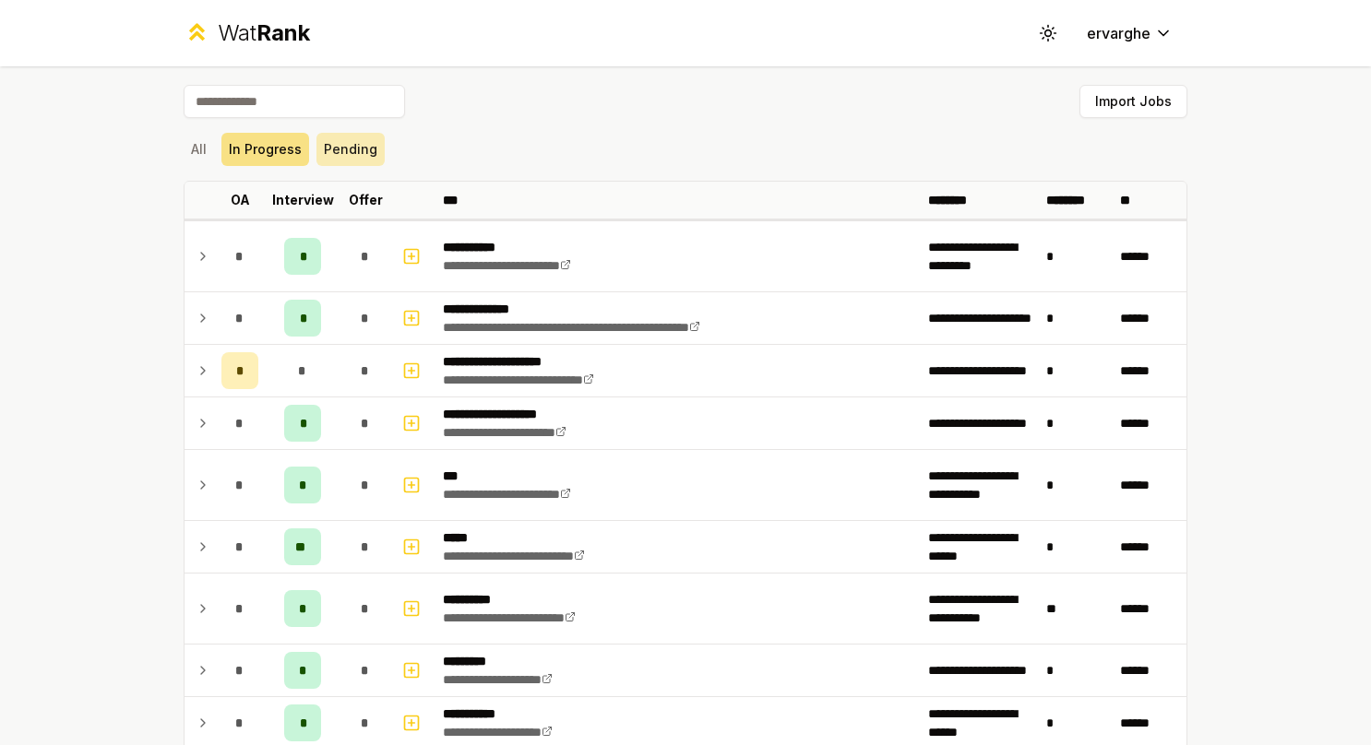
click at [349, 142] on button "Pending" at bounding box center [350, 149] width 68 height 33
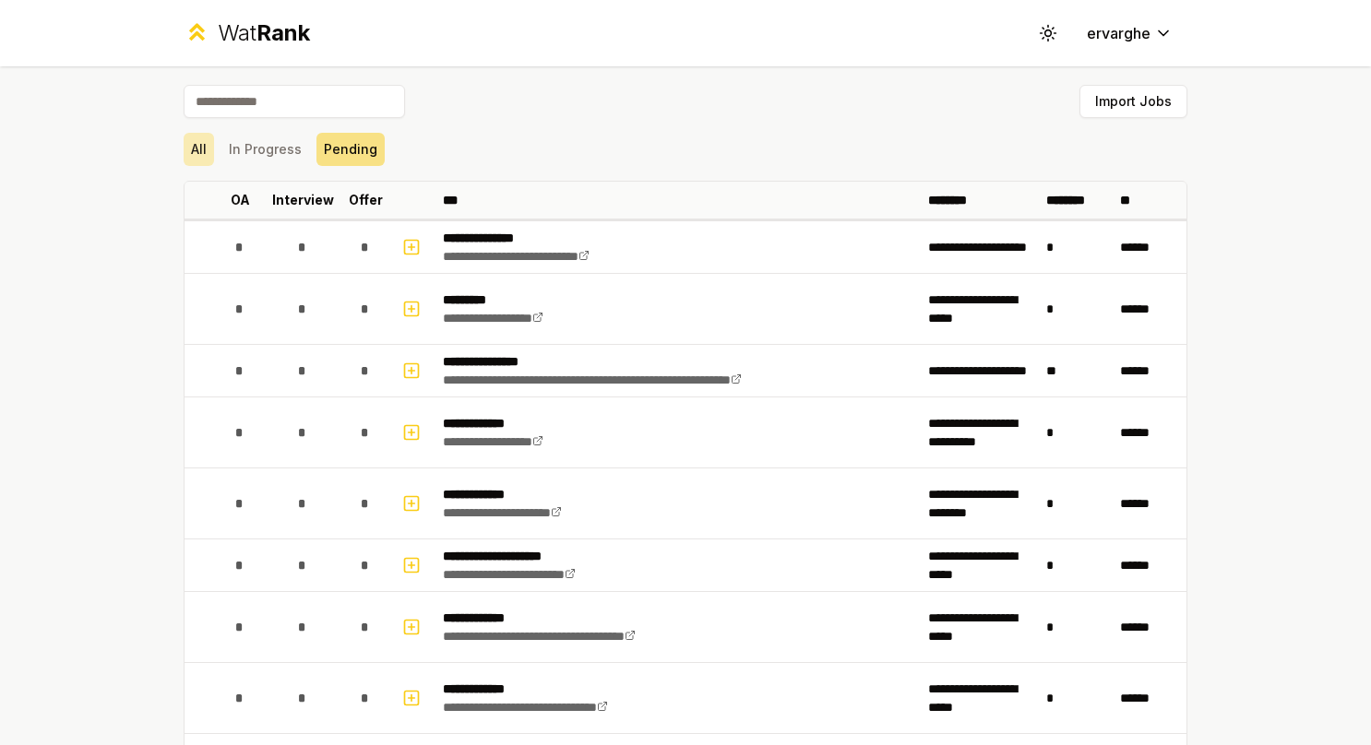
click at [203, 138] on button "All" at bounding box center [199, 149] width 30 height 33
